Goal: Task Accomplishment & Management: Use online tool/utility

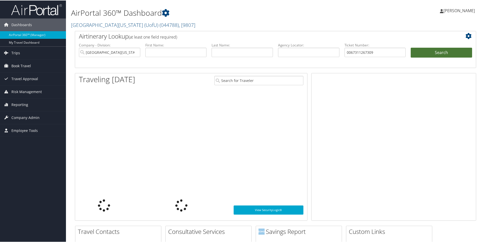
type input "0067311267309"
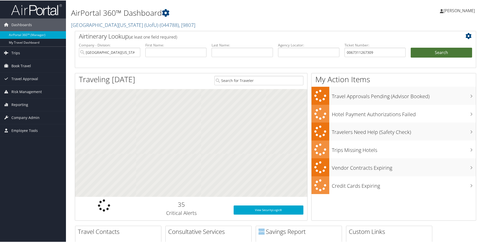
click at [433, 53] on button "Search" at bounding box center [440, 52] width 61 height 10
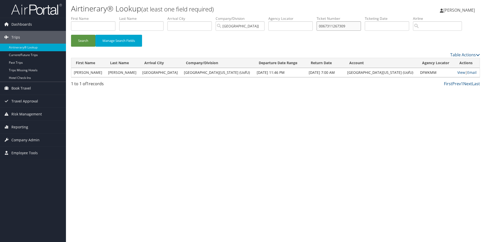
drag, startPoint x: 358, startPoint y: 25, endPoint x: 294, endPoint y: 25, distance: 64.1
click at [294, 16] on ul "First Name Last Name Departure City Arrival City Company/Division University Of…" at bounding box center [275, 16] width 409 height 0
paste input "141518591"
click at [84, 40] on button "Search" at bounding box center [83, 41] width 24 height 12
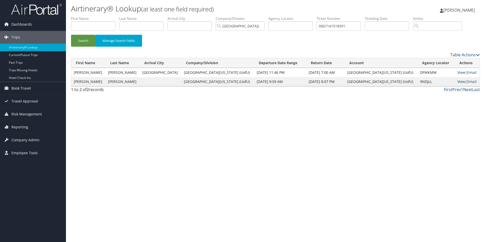
click at [457, 82] on link "View" at bounding box center [461, 81] width 8 height 5
drag, startPoint x: 359, startPoint y: 27, endPoint x: 289, endPoint y: 26, distance: 70.0
click at [289, 16] on ul "First Name Last Name Departure City Arrival City Company/Division University Of…" at bounding box center [275, 16] width 409 height 0
paste input "167310451262"
click at [84, 42] on button "Search" at bounding box center [83, 41] width 24 height 12
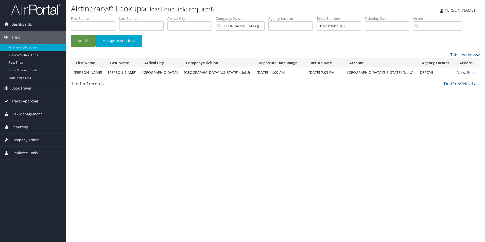
click at [457, 73] on link "View" at bounding box center [461, 72] width 8 height 5
drag, startPoint x: 354, startPoint y: 25, endPoint x: 316, endPoint y: 24, distance: 38.0
click at [317, 16] on ul "First Name Last Name Departure City Arrival City Company/Division University Of…" at bounding box center [275, 16] width 409 height 0
paste input "277310436801"
click at [86, 42] on button "Search" at bounding box center [83, 41] width 24 height 12
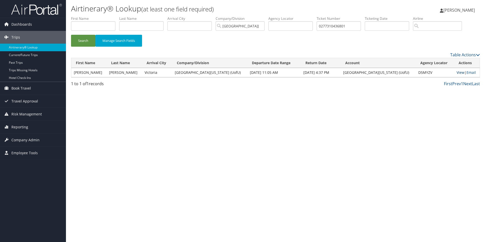
click at [456, 71] on link "View" at bounding box center [460, 72] width 8 height 5
drag, startPoint x: 352, startPoint y: 25, endPoint x: 301, endPoint y: 25, distance: 51.2
click at [301, 16] on ul "First Name Last Name Departure City Arrival City Company/Division University Of…" at bounding box center [275, 16] width 409 height 0
paste input "147310451253"
type input "0147310451253"
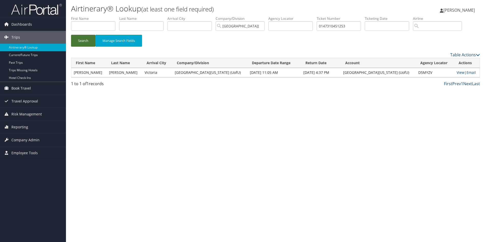
click at [81, 41] on button "Search" at bounding box center [83, 41] width 24 height 12
click at [457, 73] on link "View" at bounding box center [461, 72] width 8 height 5
click at [28, 128] on link "Reporting" at bounding box center [33, 127] width 66 height 13
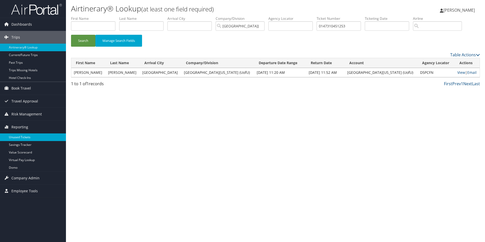
click at [22, 136] on link "Unused Tickets" at bounding box center [33, 137] width 66 height 8
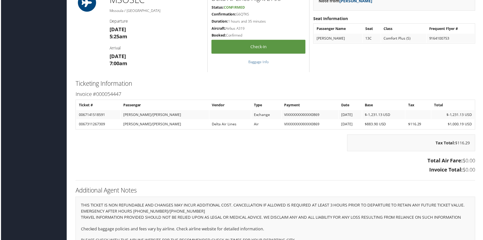
scroll to position [608, 0]
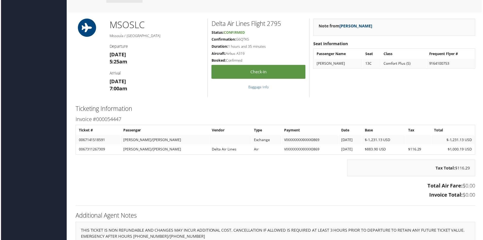
click at [89, 141] on td "0067141518591" at bounding box center [98, 140] width 44 height 9
copy td "0067141518591"
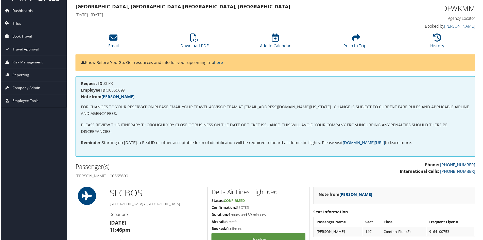
scroll to position [0, 0]
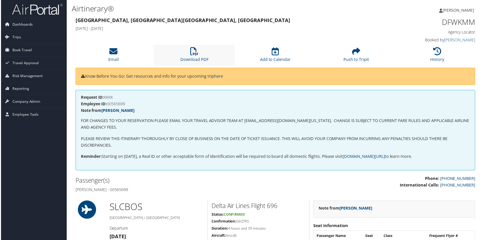
click at [181, 56] on li "Download PDF" at bounding box center [193, 55] width 81 height 21
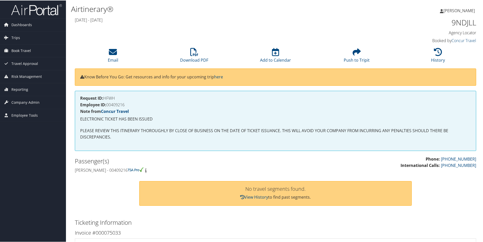
click at [120, 105] on h4 "Employee ID: 00409216" at bounding box center [275, 104] width 390 height 4
copy h4 "00409216"
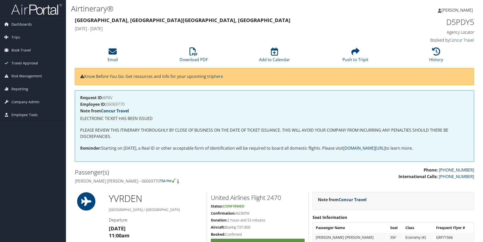
scroll to position [273, 0]
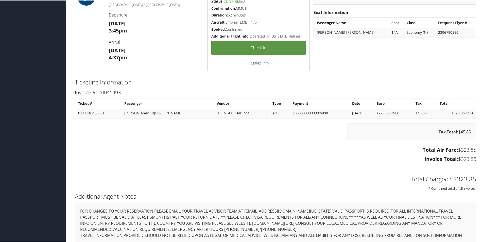
scroll to position [346, 0]
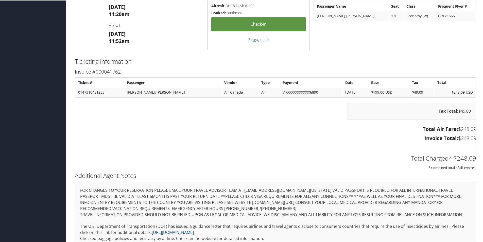
scroll to position [192, 0]
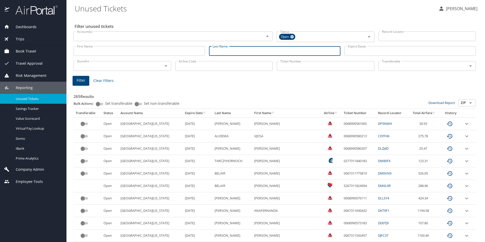
click at [237, 52] on input "Last Name" at bounding box center [274, 51] width 131 height 10
type input "[PERSON_NAME]"
click at [81, 82] on span "Filter" at bounding box center [81, 80] width 9 height 6
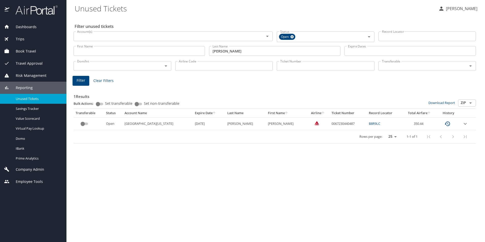
click at [80, 124] on input "custom pagination table" at bounding box center [83, 124] width 18 height 6
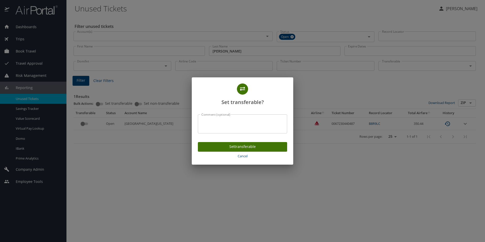
click at [221, 130] on div "Comment (optional)" at bounding box center [242, 123] width 89 height 19
paste textarea "7W879E"
click at [271, 120] on textarea "Requested transferable, 7W879E," at bounding box center [242, 124] width 82 height 10
paste textarea "21639-01-00428-2110-21639-00000000-1"
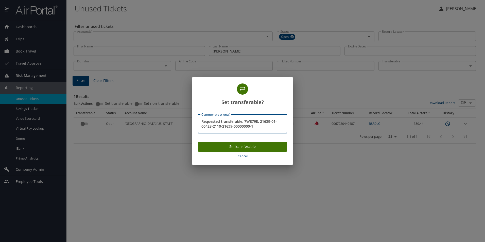
type textarea "Requested transferable, 7W879E, 21639-01-00428-2110-21639-00000000-1"
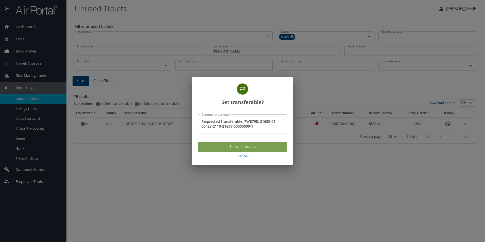
click at [260, 147] on span "Set transferable" at bounding box center [242, 146] width 81 height 6
